Goal: Go to known website: Access a specific website the user already knows

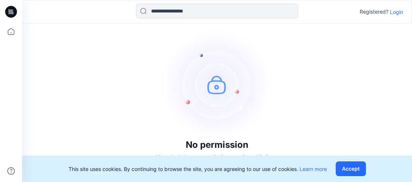
click at [71, 107] on div "No permission You don't have permission to view this item Go Home" at bounding box center [217, 108] width 390 height 168
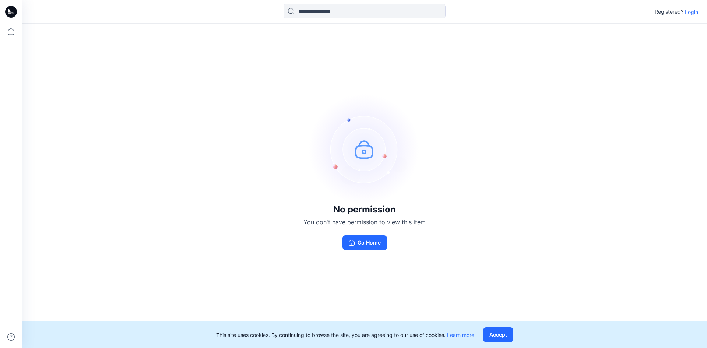
click at [411, 99] on div "No permission You don't have permission to view this item Go Home" at bounding box center [364, 172] width 685 height 297
click at [411, 13] on p "Login" at bounding box center [691, 12] width 13 height 8
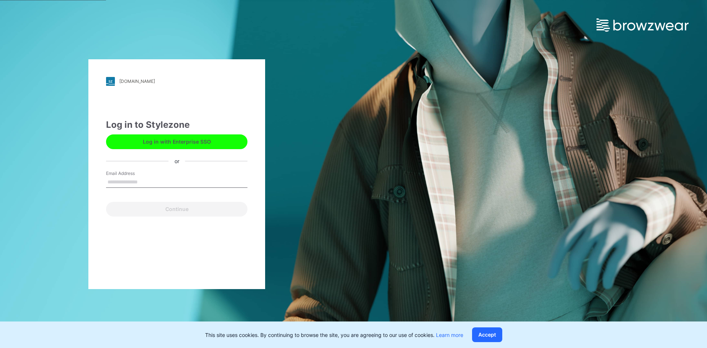
click at [193, 182] on input "Email Address" at bounding box center [176, 182] width 141 height 11
type input "**********"
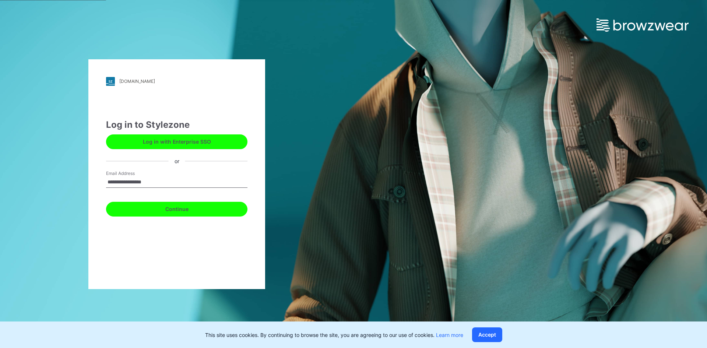
click at [167, 182] on button "Continue" at bounding box center [176, 209] width 141 height 15
